Goal: Task Accomplishment & Management: Complete application form

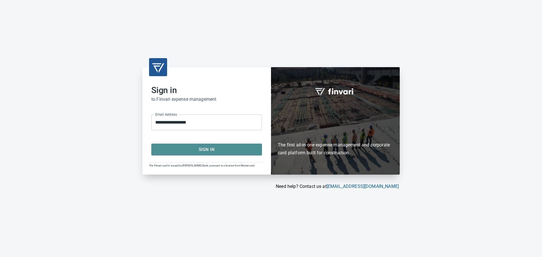
click at [198, 149] on span "Sign In" at bounding box center [207, 149] width 98 height 7
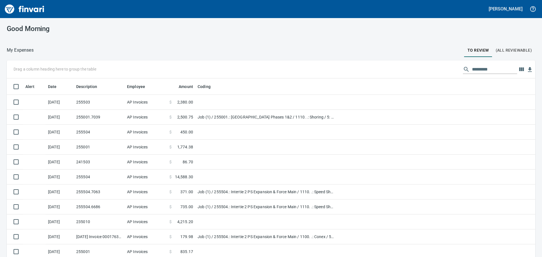
scroll to position [191, 516]
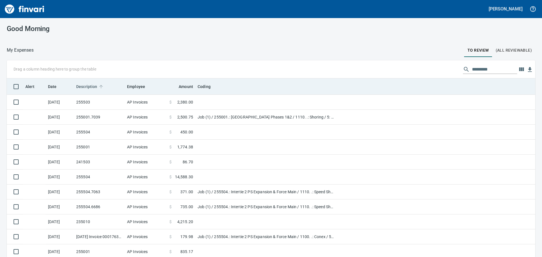
click at [78, 87] on span "Description" at bounding box center [86, 86] width 21 height 7
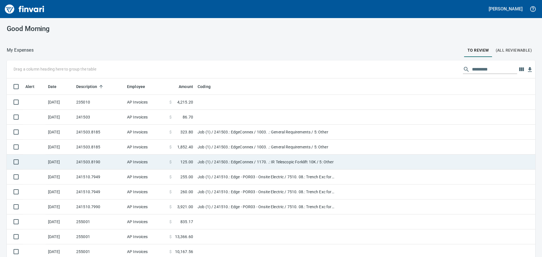
scroll to position [56, 0]
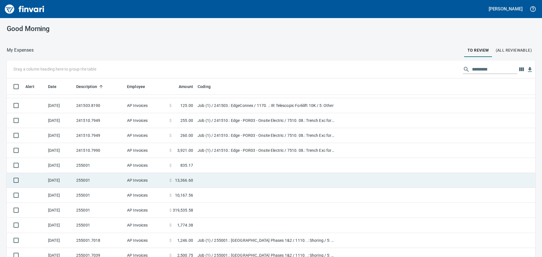
click at [97, 181] on td "255001" at bounding box center [99, 180] width 51 height 15
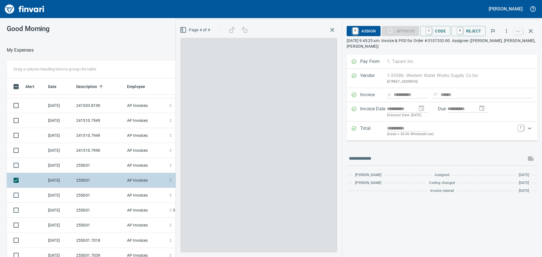
scroll to position [191, 375]
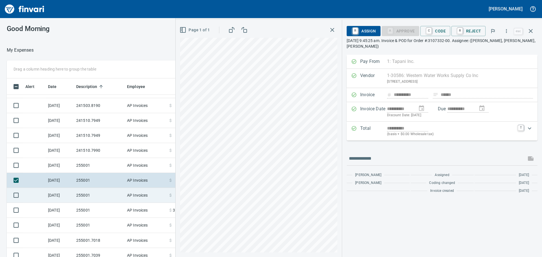
click at [102, 200] on td "255001" at bounding box center [99, 195] width 51 height 15
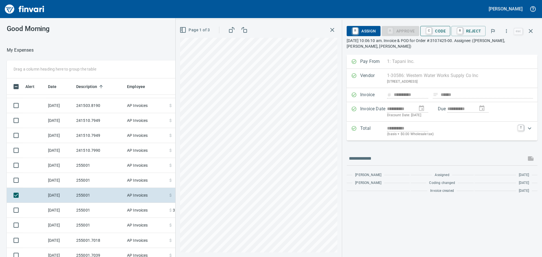
click at [435, 31] on span "C Code" at bounding box center [435, 31] width 21 height 10
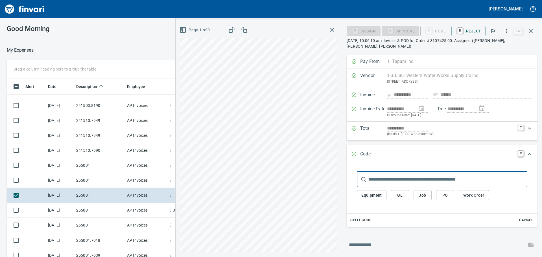
scroll to position [191, 375]
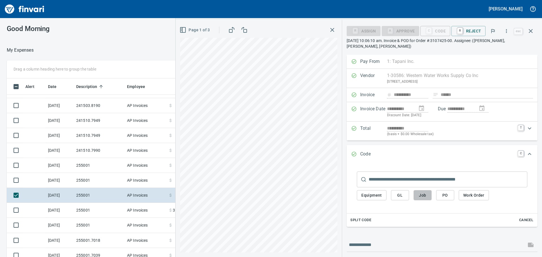
click at [427, 193] on span "Job" at bounding box center [422, 195] width 9 height 7
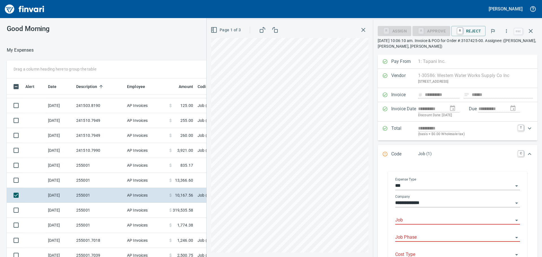
click at [419, 221] on input "Job" at bounding box center [454, 221] width 118 height 8
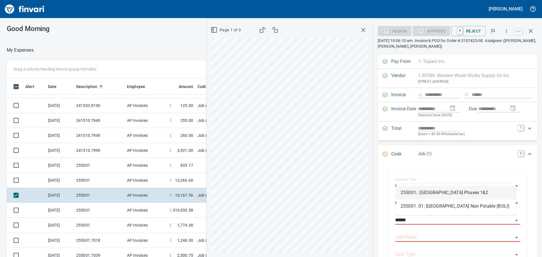
click at [417, 192] on li "255001.: Kingston Terrace Town Center Phases 1&2" at bounding box center [456, 193] width 120 height 14
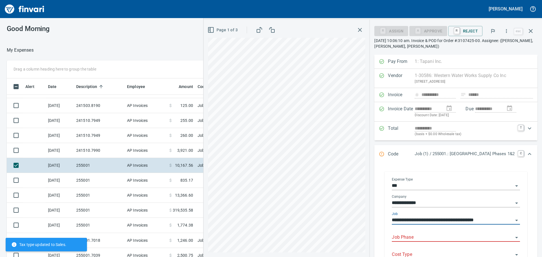
type input "**********"
click at [415, 237] on input "Job Phase" at bounding box center [452, 238] width 121 height 8
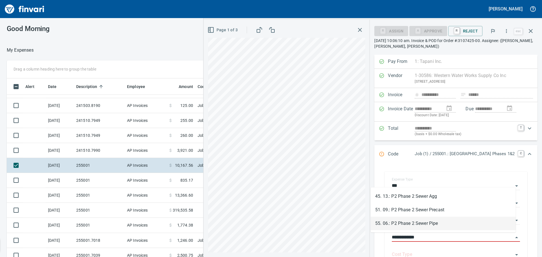
click at [425, 223] on li "55. 06.: P2 Phase 2 Sewer Pipe" at bounding box center [443, 224] width 145 height 14
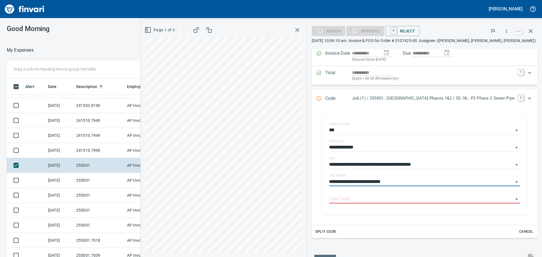
scroll to position [56, 0]
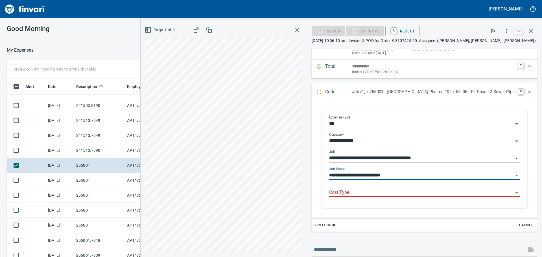
type input "**********"
click at [333, 191] on input "Cost Type" at bounding box center [421, 193] width 184 height 8
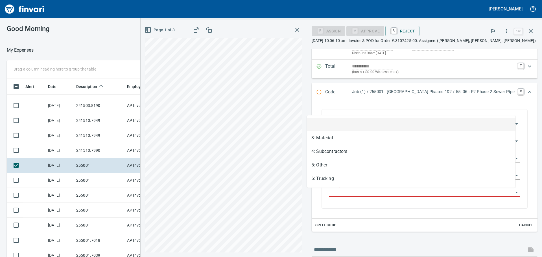
scroll to position [191, 375]
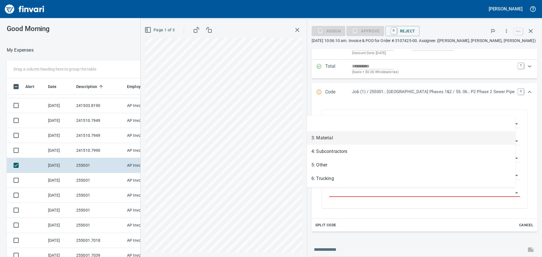
click at [333, 136] on li "3: Material" at bounding box center [411, 138] width 209 height 14
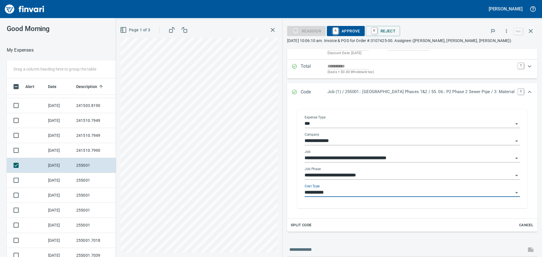
type input "**********"
click at [331, 30] on span "A Approve" at bounding box center [345, 31] width 29 height 10
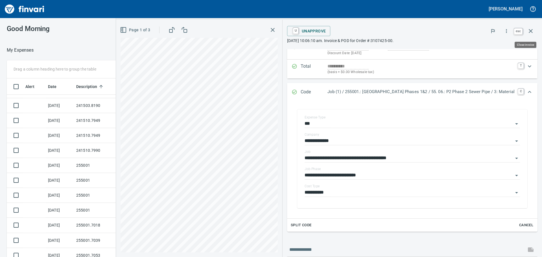
click at [533, 32] on icon "button" at bounding box center [530, 31] width 7 height 7
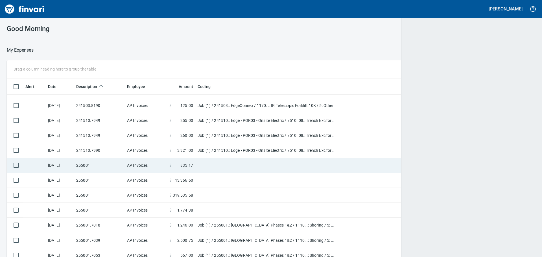
scroll to position [191, 515]
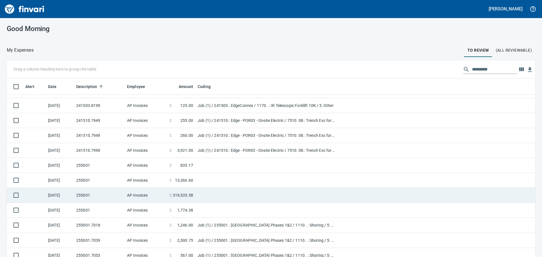
click at [193, 196] on td "$ 319,535.58" at bounding box center [181, 195] width 28 height 15
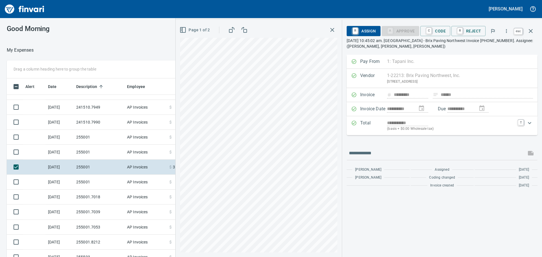
scroll to position [191, 375]
click at [533, 32] on icon "button" at bounding box center [530, 31] width 7 height 7
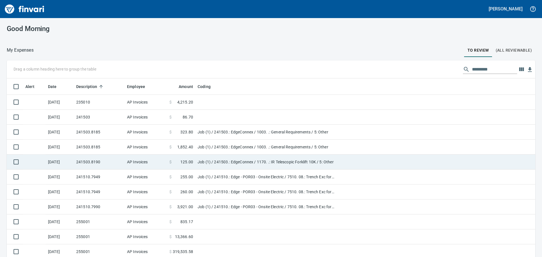
scroll to position [28, 0]
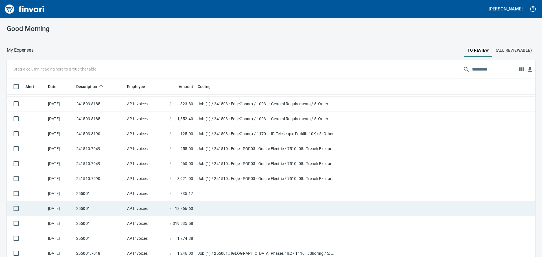
click at [147, 209] on td "AP Invoices" at bounding box center [146, 208] width 42 height 15
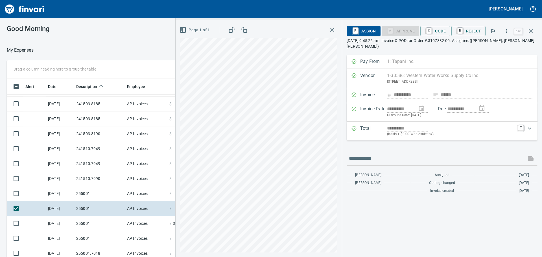
scroll to position [191, 375]
click at [509, 32] on icon "button" at bounding box center [507, 31] width 6 height 6
click at [490, 48] on span "Download" at bounding box center [506, 47] width 54 height 7
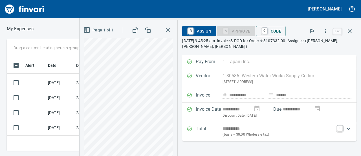
scroll to position [85, 198]
click at [326, 32] on icon "button" at bounding box center [326, 31] width 6 height 6
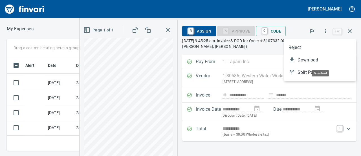
click at [301, 61] on span "Download" at bounding box center [325, 59] width 54 height 7
